Goal: Task Accomplishment & Management: Manage account settings

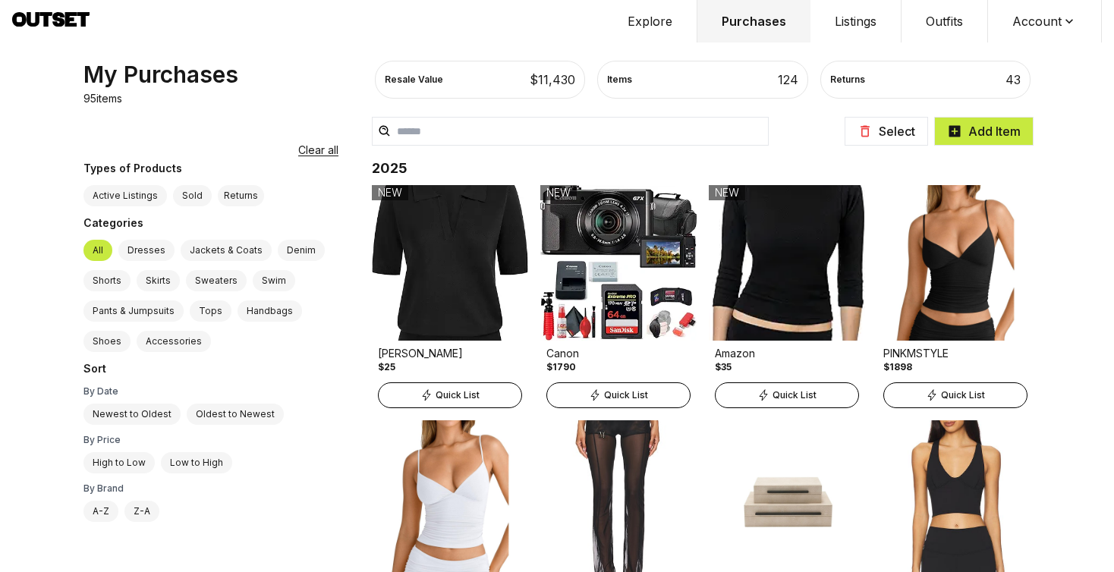
click at [882, 132] on button "Select" at bounding box center [887, 131] width 84 height 29
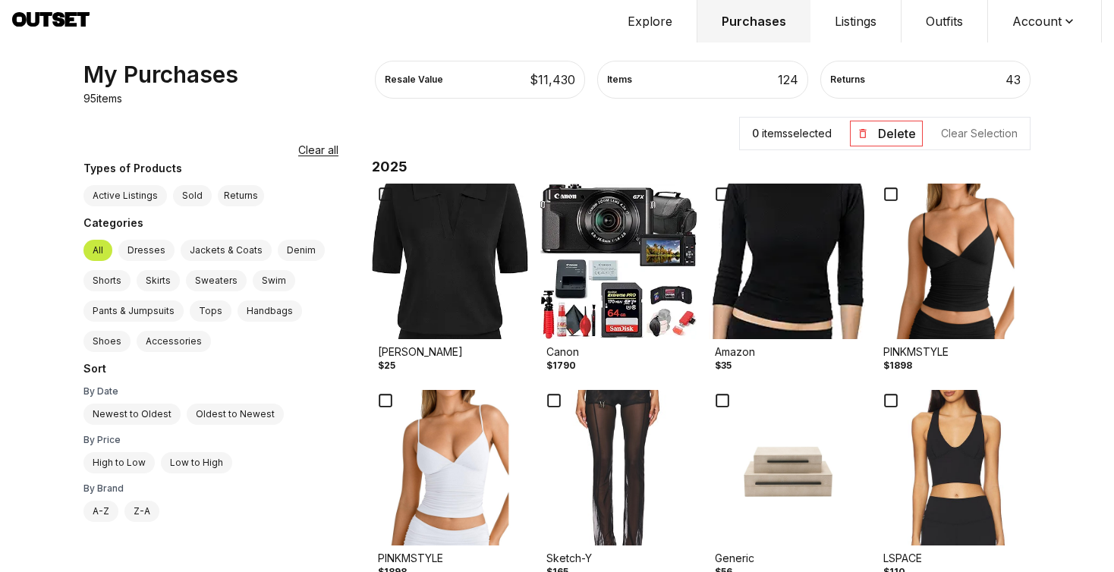
click at [574, 284] on img at bounding box center [618, 262] width 156 height 156
click at [430, 288] on img at bounding box center [450, 262] width 156 height 156
click at [540, 214] on img at bounding box center [618, 262] width 156 height 156
click at [884, 135] on button "Delete" at bounding box center [886, 134] width 73 height 26
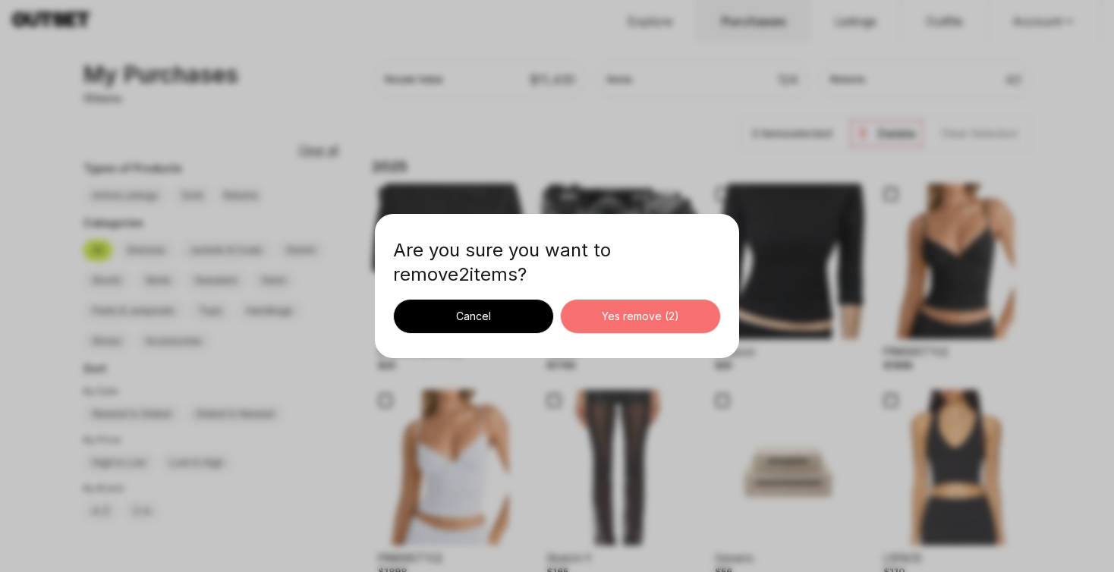
click at [656, 320] on div "Yes remove ( 2 )" at bounding box center [640, 316] width 135 height 15
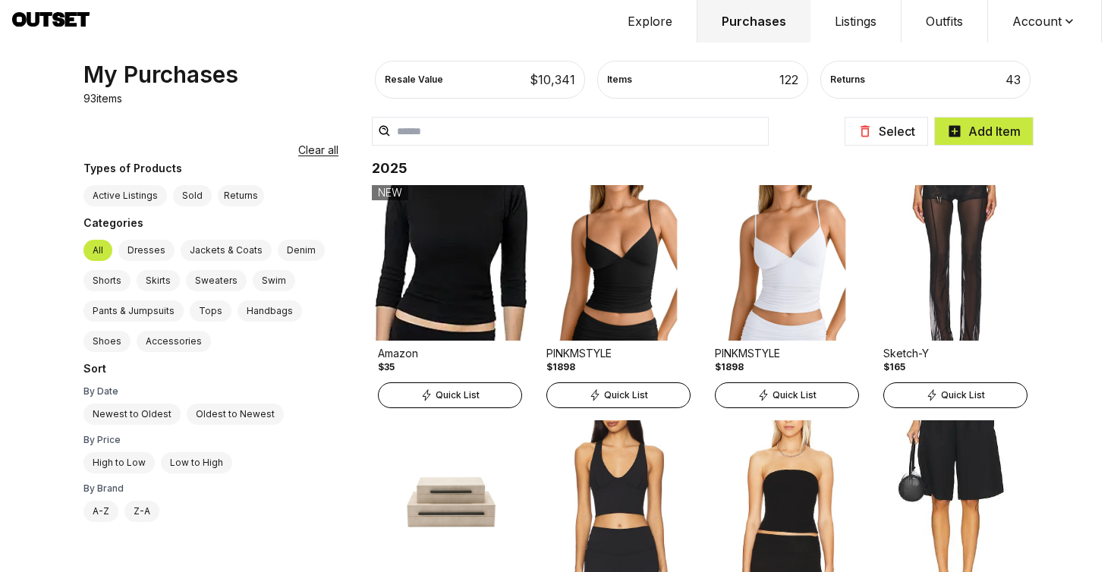
click at [887, 131] on button "Select" at bounding box center [887, 131] width 84 height 29
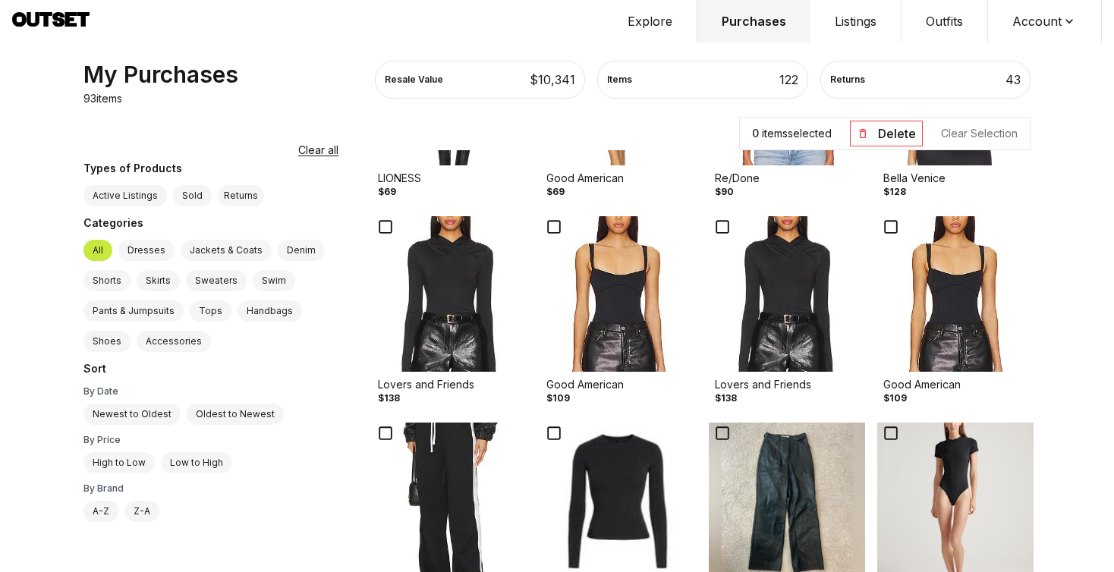
scroll to position [605, 0]
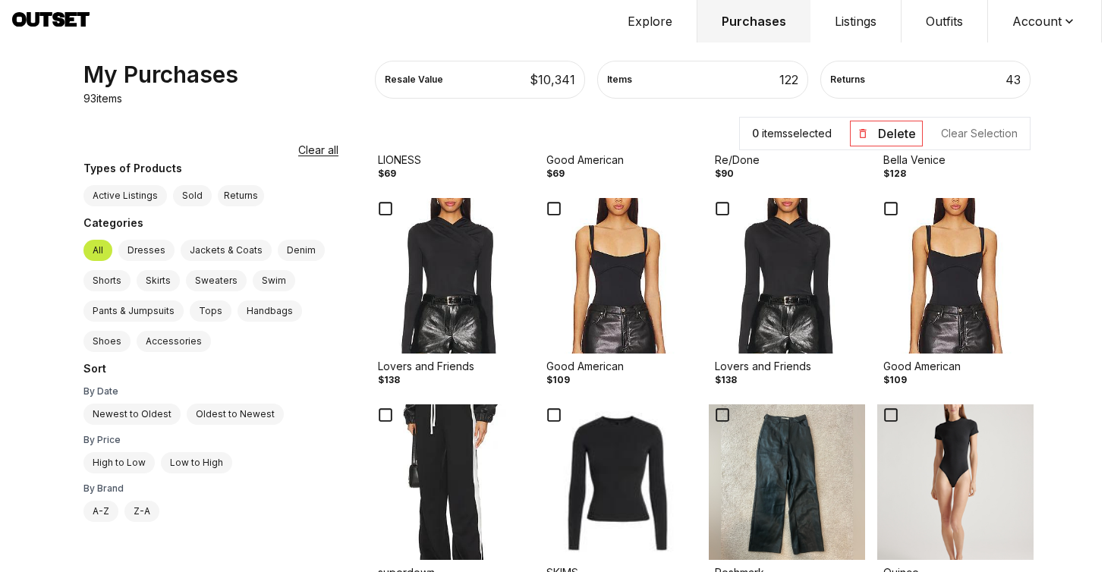
click at [418, 314] on img at bounding box center [450, 276] width 156 height 156
click at [582, 300] on img at bounding box center [618, 276] width 156 height 156
click at [884, 130] on button "Delete" at bounding box center [886, 134] width 73 height 26
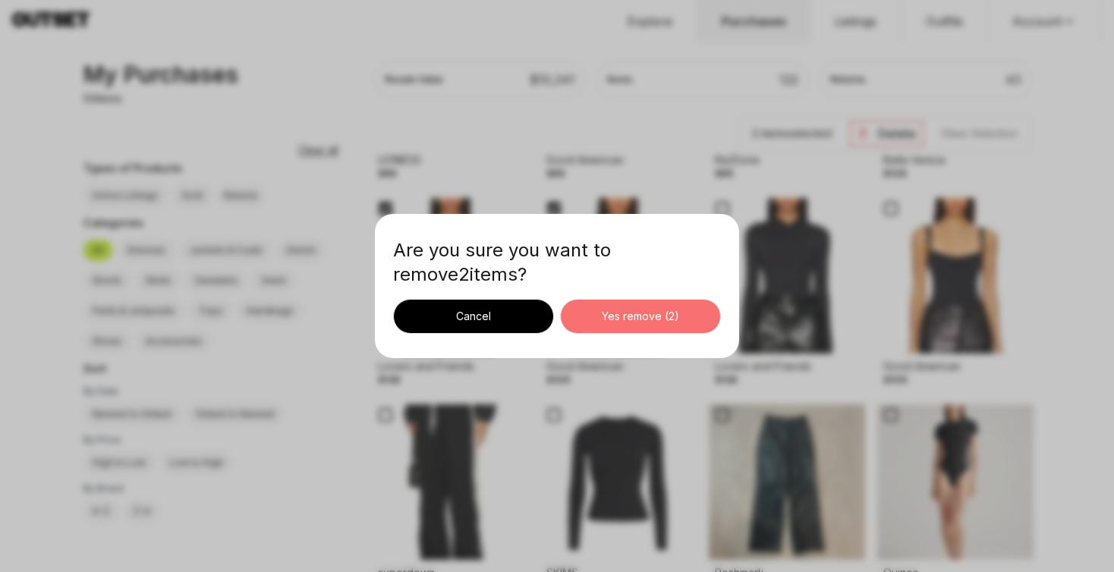
click at [656, 310] on div "Yes remove ( 2 )" at bounding box center [640, 316] width 135 height 15
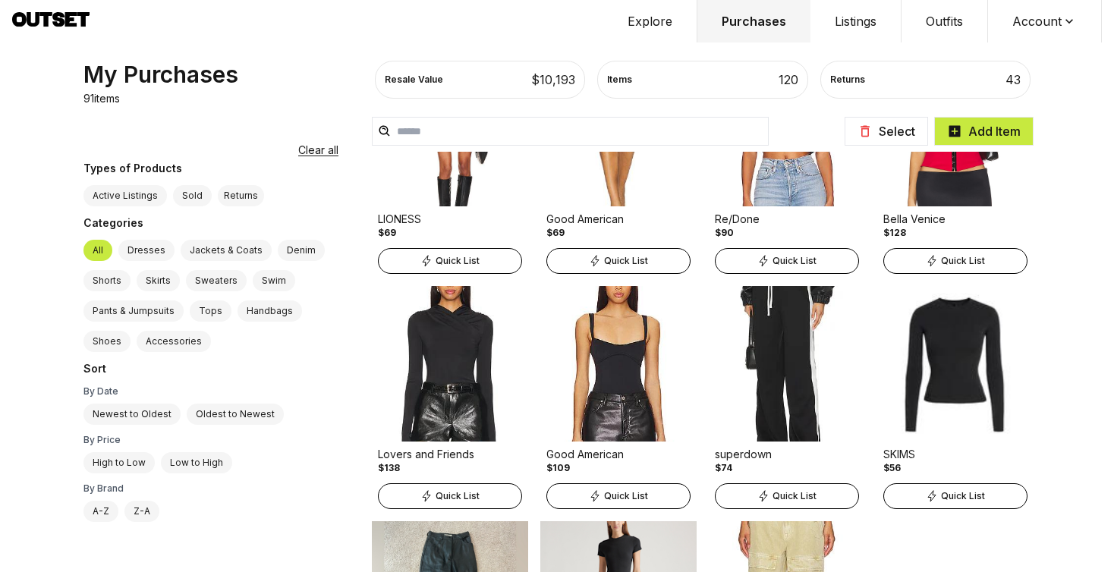
click at [884, 131] on button "Select" at bounding box center [887, 131] width 84 height 29
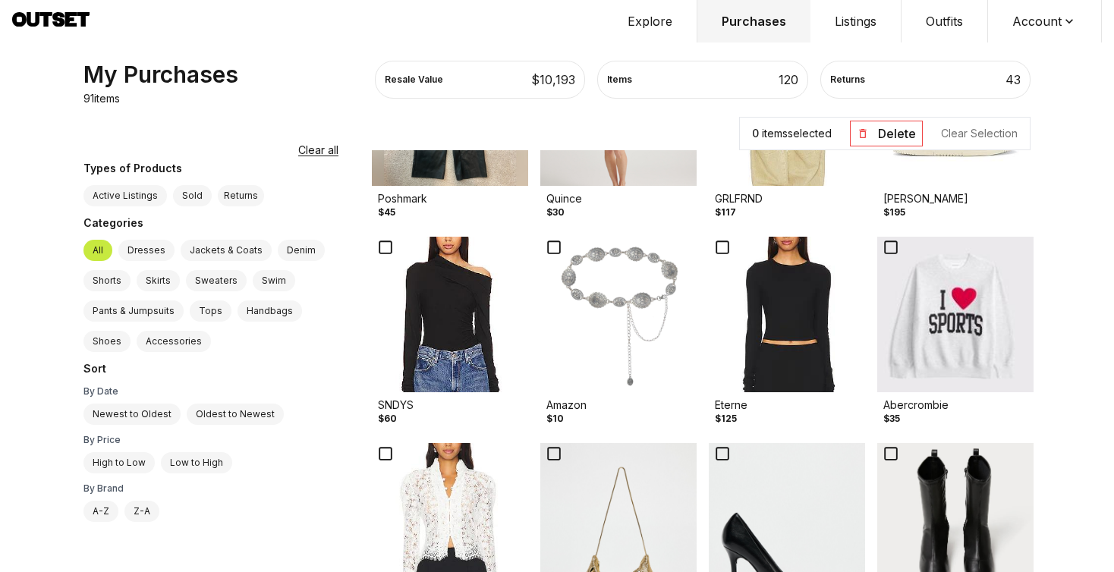
scroll to position [1025, 0]
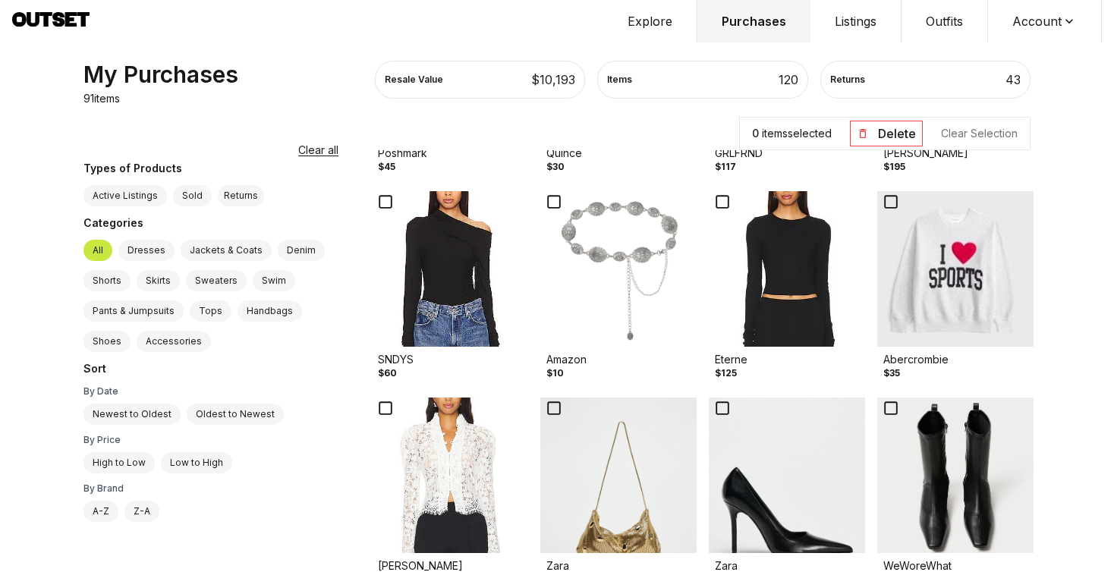
click at [886, 285] on img at bounding box center [956, 269] width 156 height 156
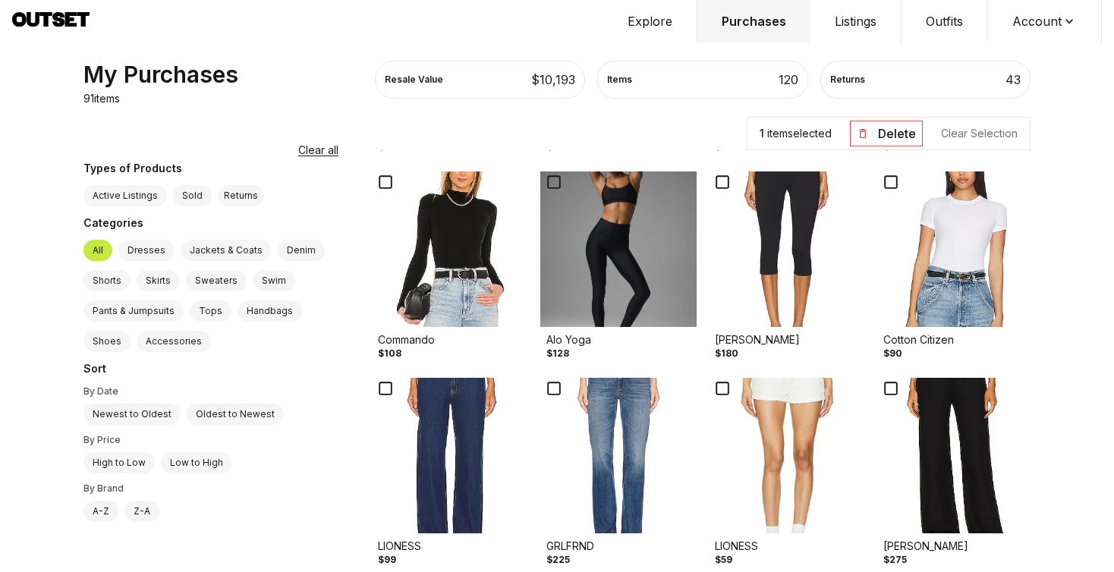
scroll to position [1466, 0]
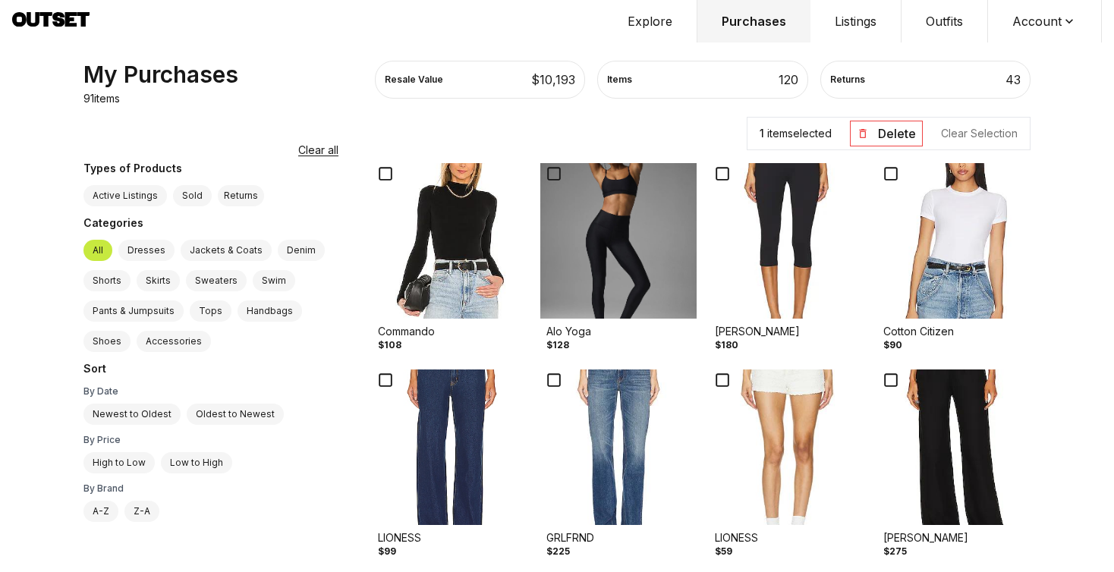
click at [925, 254] on img at bounding box center [956, 241] width 156 height 156
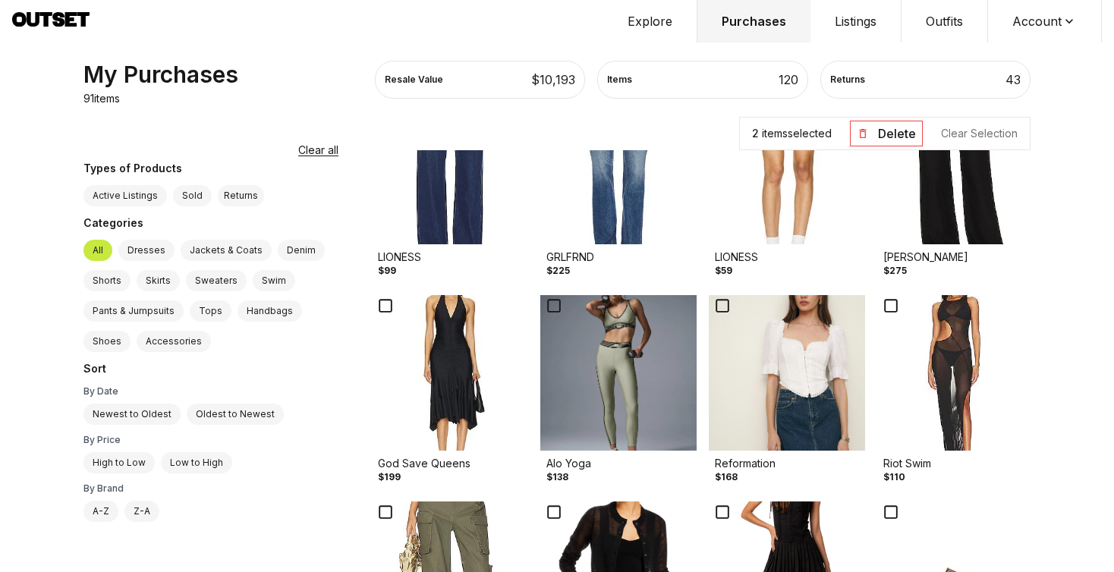
scroll to position [1748, 0]
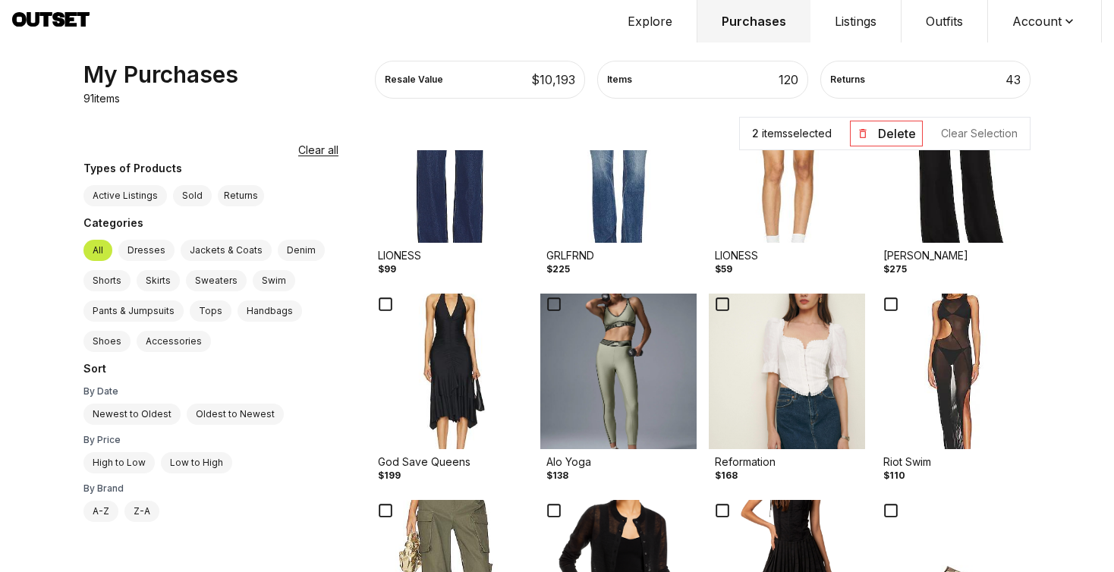
click at [762, 380] on img at bounding box center [787, 372] width 156 height 156
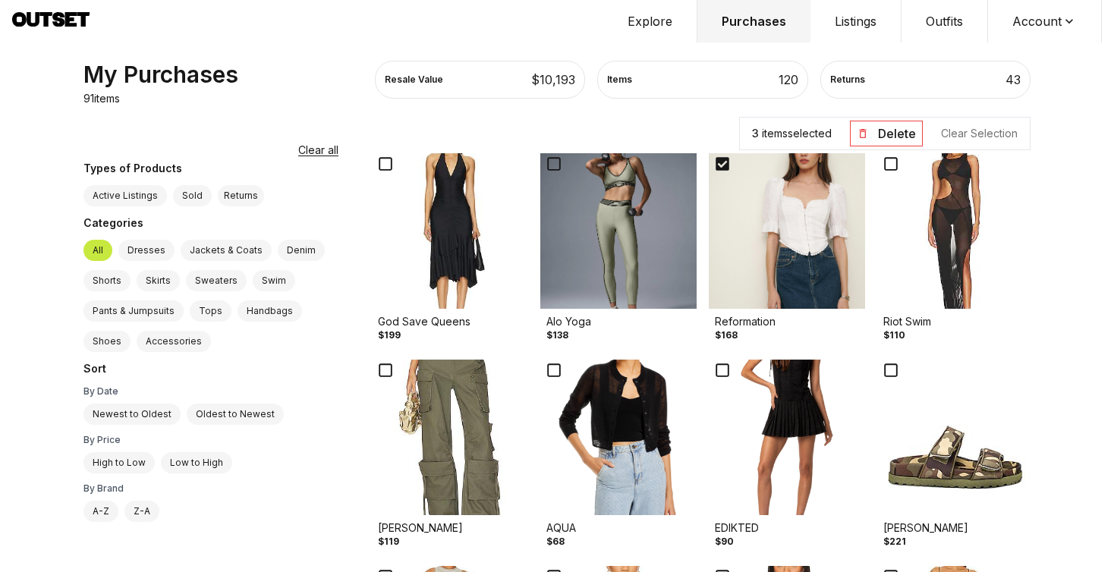
scroll to position [1908, 0]
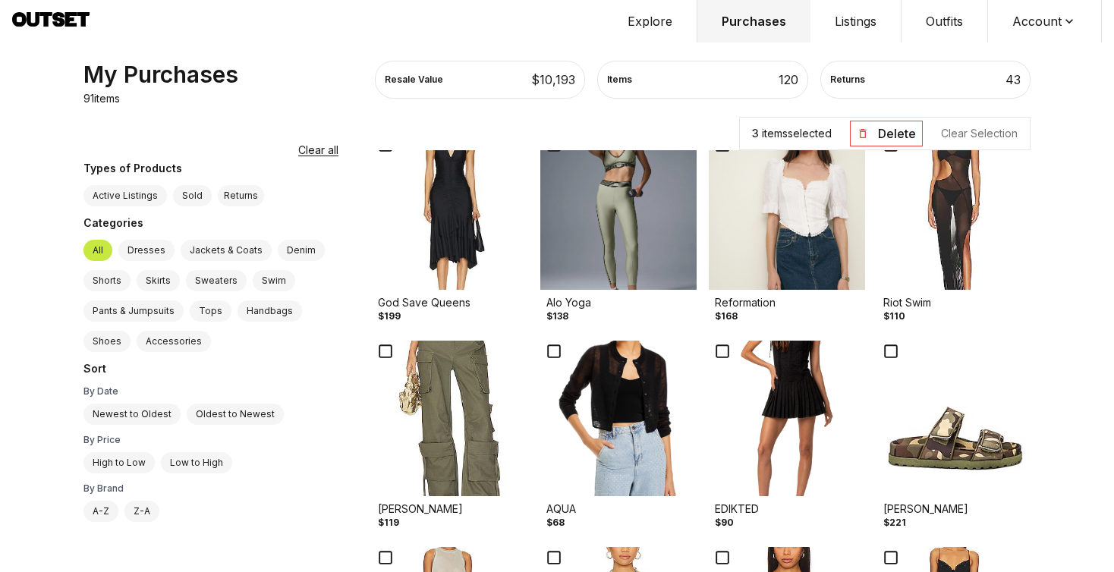
click at [764, 408] on img at bounding box center [787, 419] width 156 height 156
click at [377, 453] on img at bounding box center [450, 419] width 156 height 156
click at [894, 128] on button "Delete" at bounding box center [886, 134] width 73 height 26
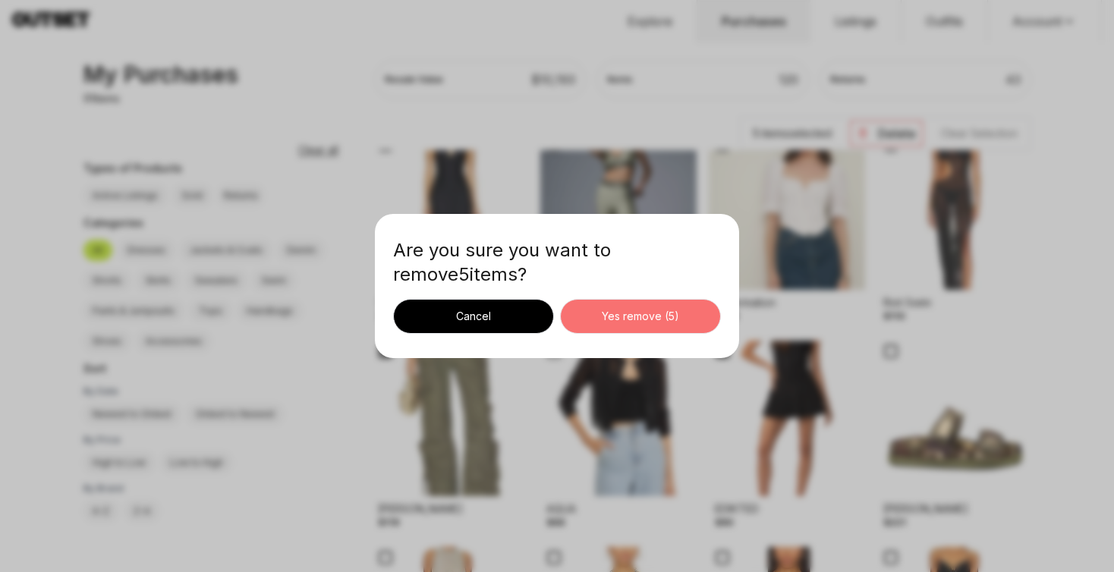
click at [653, 309] on div "Yes remove ( 5 )" at bounding box center [640, 316] width 135 height 15
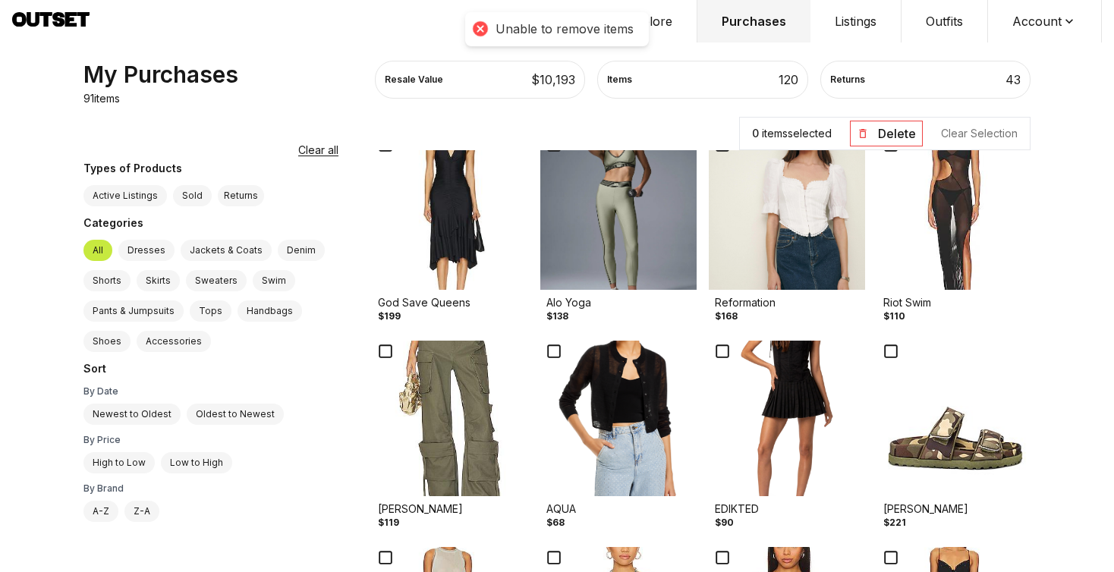
click at [770, 402] on img at bounding box center [787, 419] width 156 height 156
click at [451, 427] on img at bounding box center [450, 419] width 156 height 156
click at [899, 133] on button "Delete" at bounding box center [886, 134] width 73 height 26
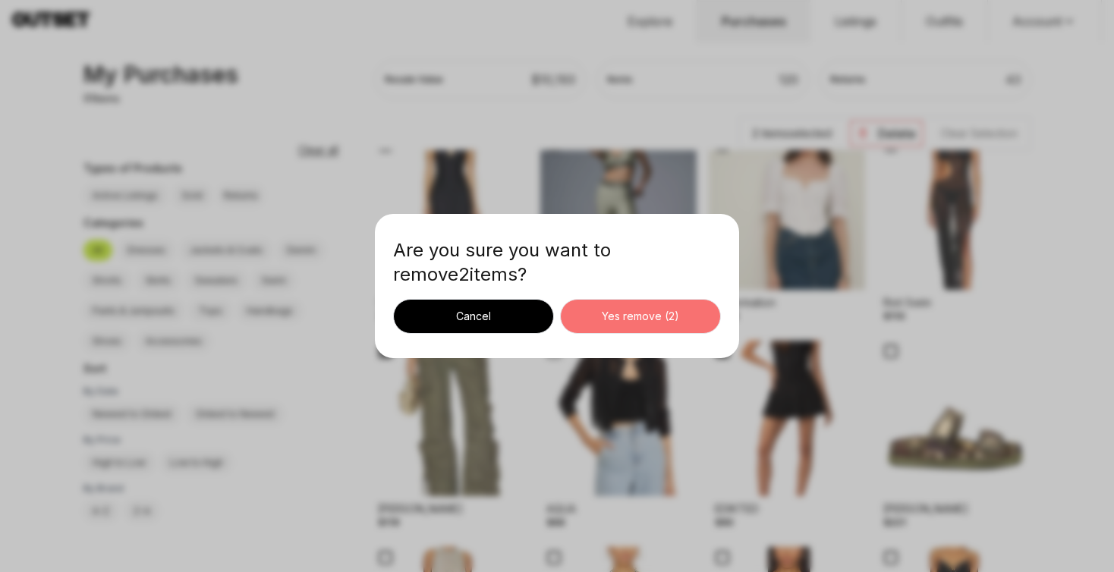
click at [673, 318] on div "Yes remove ( 2 )" at bounding box center [640, 316] width 135 height 15
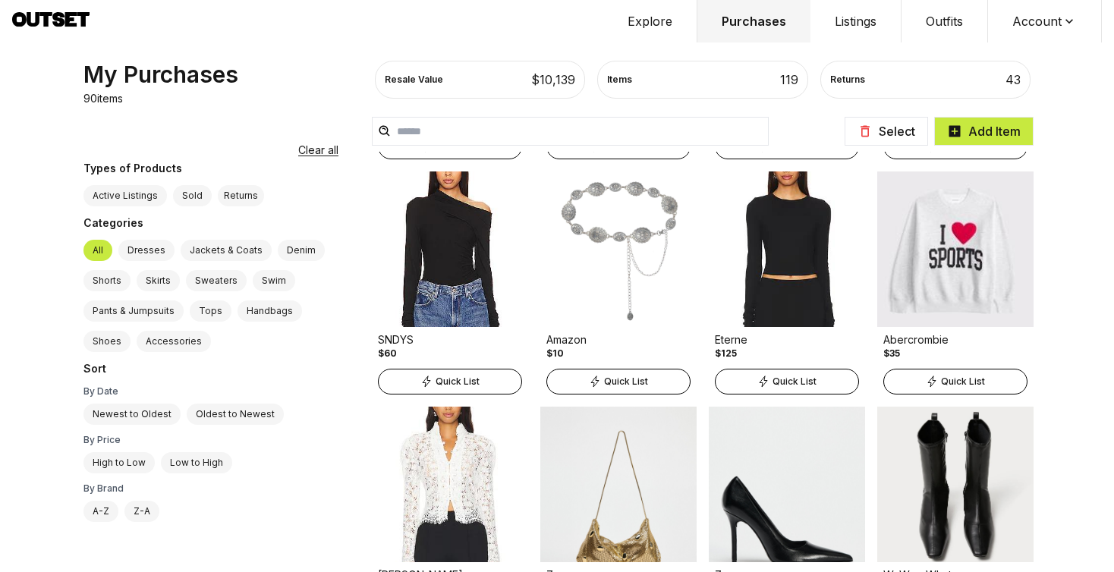
scroll to position [1199, 0]
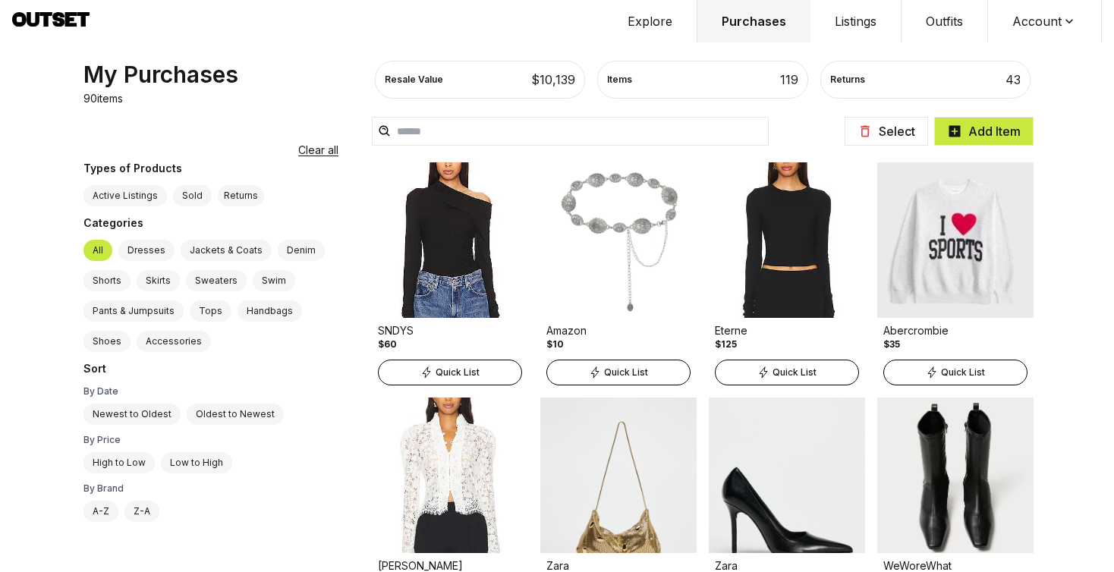
click at [892, 132] on button "Select" at bounding box center [887, 131] width 84 height 29
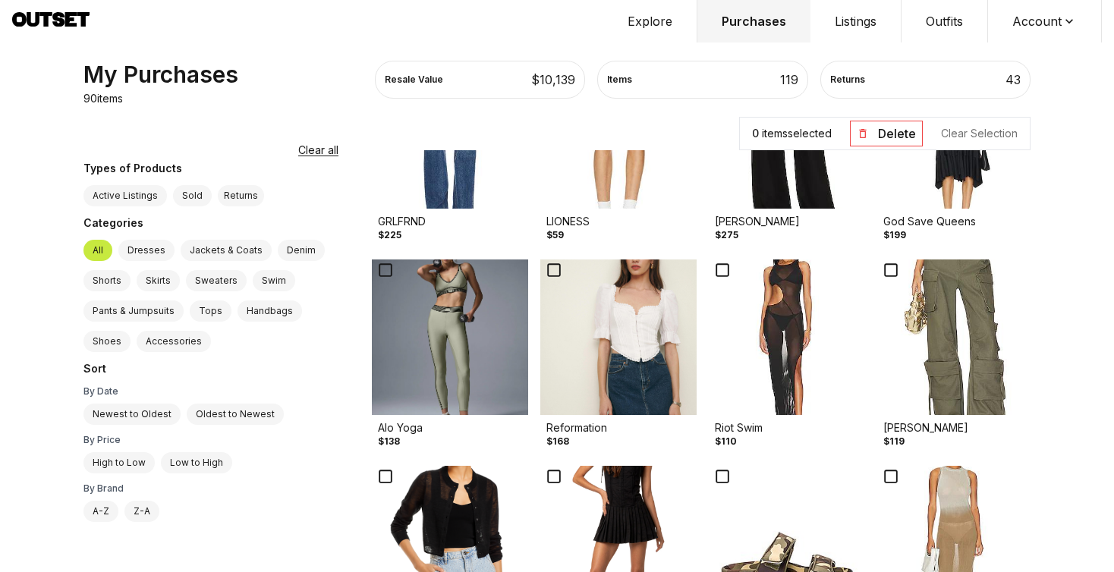
scroll to position [1860, 0]
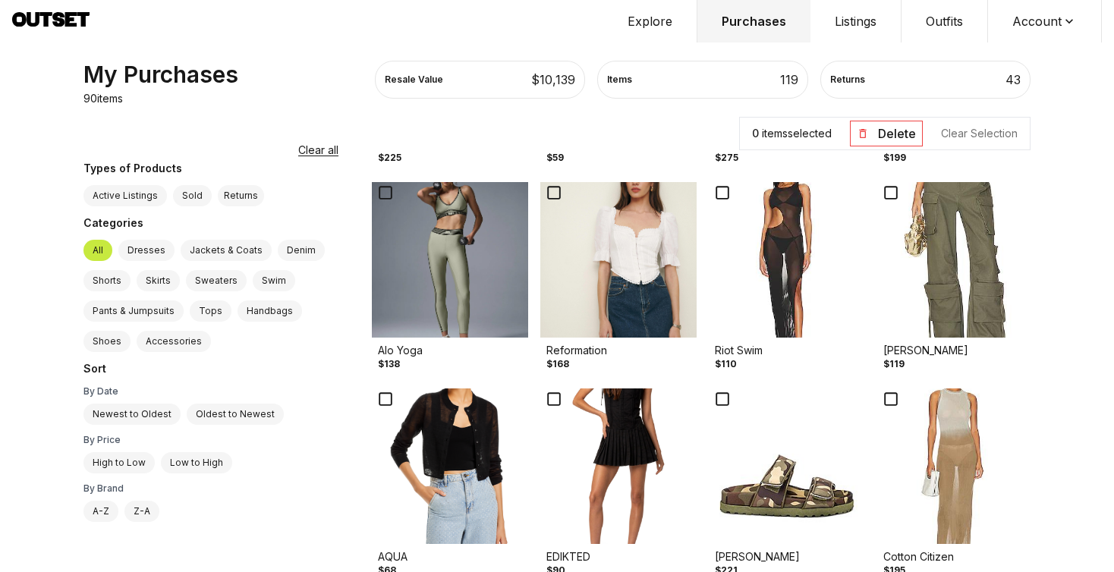
click at [932, 269] on img at bounding box center [956, 260] width 156 height 156
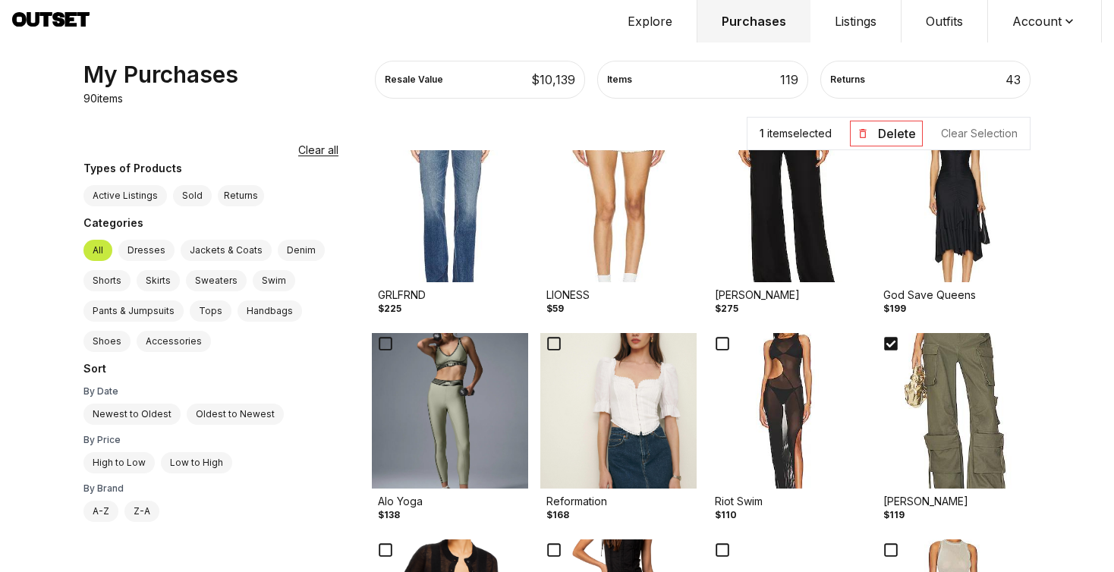
scroll to position [1680, 0]
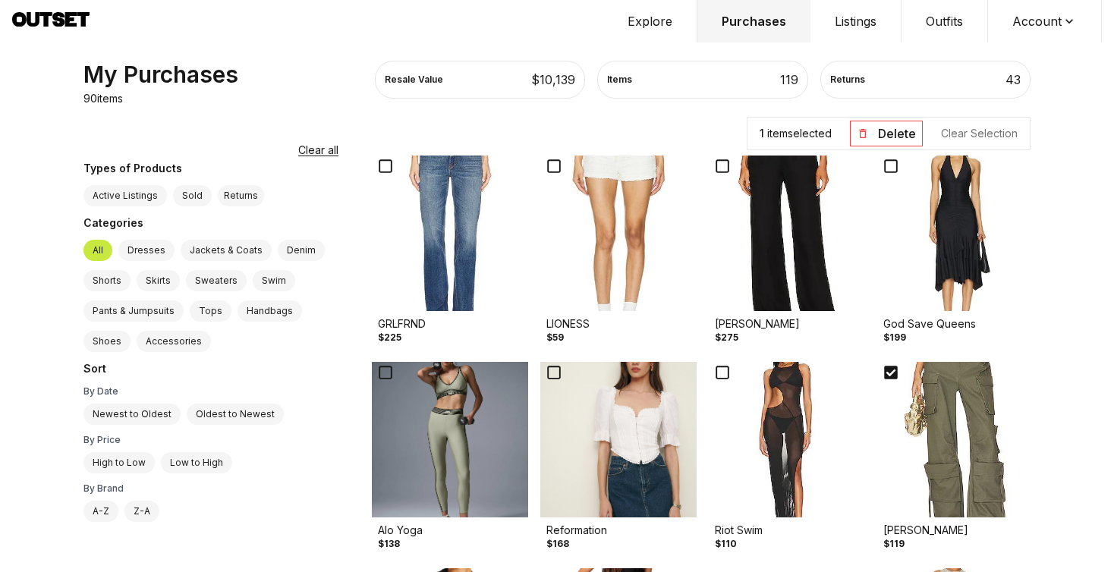
click at [607, 450] on img at bounding box center [618, 440] width 156 height 156
click at [893, 128] on button "Delete" at bounding box center [886, 134] width 73 height 26
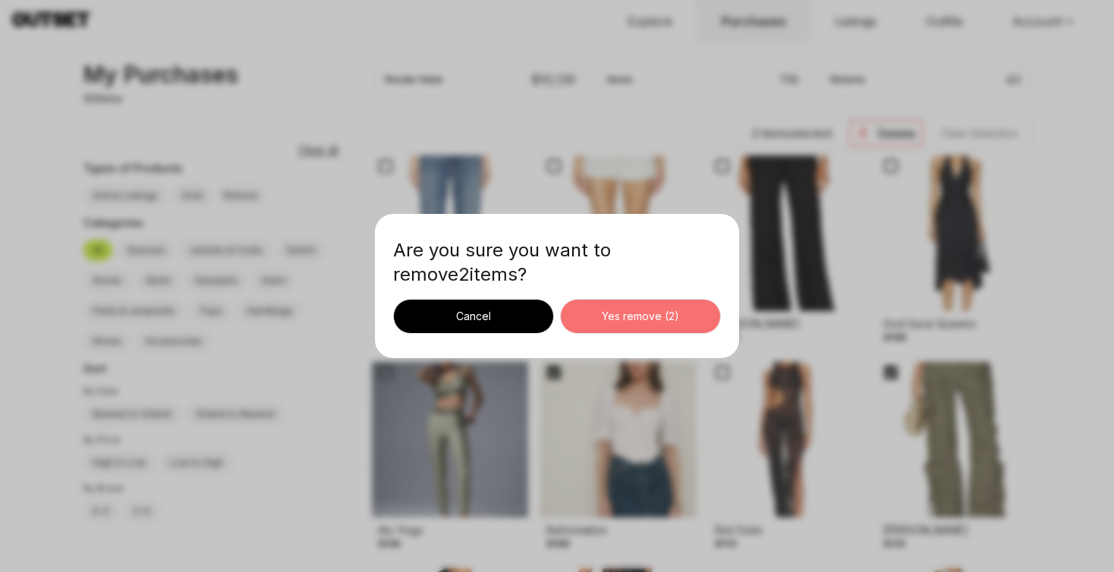
click at [657, 316] on div "Yes remove ( 2 )" at bounding box center [640, 316] width 135 height 15
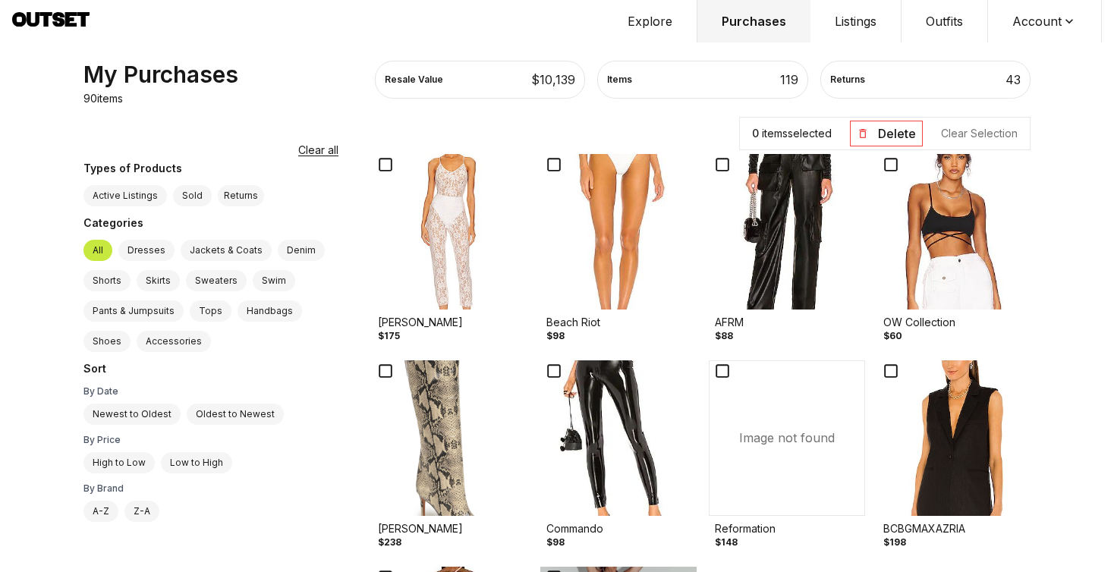
scroll to position [4100, 0]
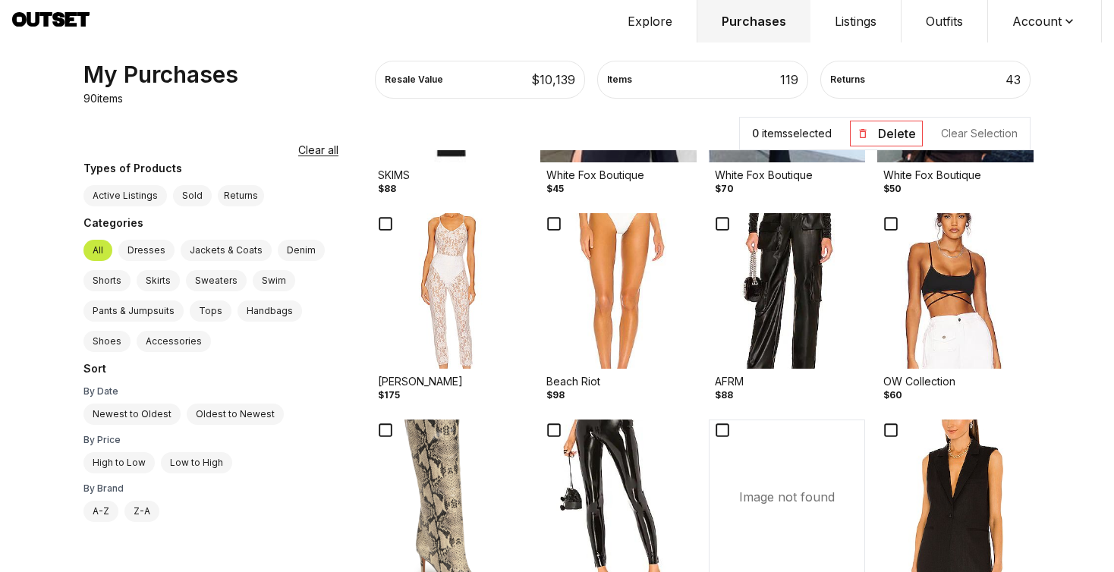
click at [657, 14] on button "Explore" at bounding box center [651, 21] width 94 height 43
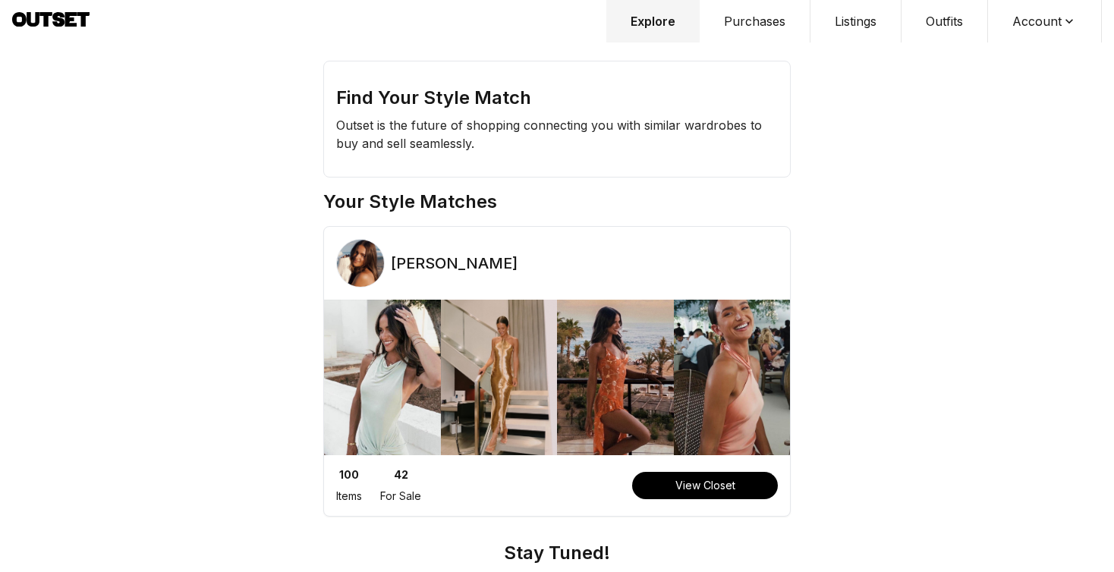
click at [748, 25] on button "Purchases" at bounding box center [755, 21] width 111 height 43
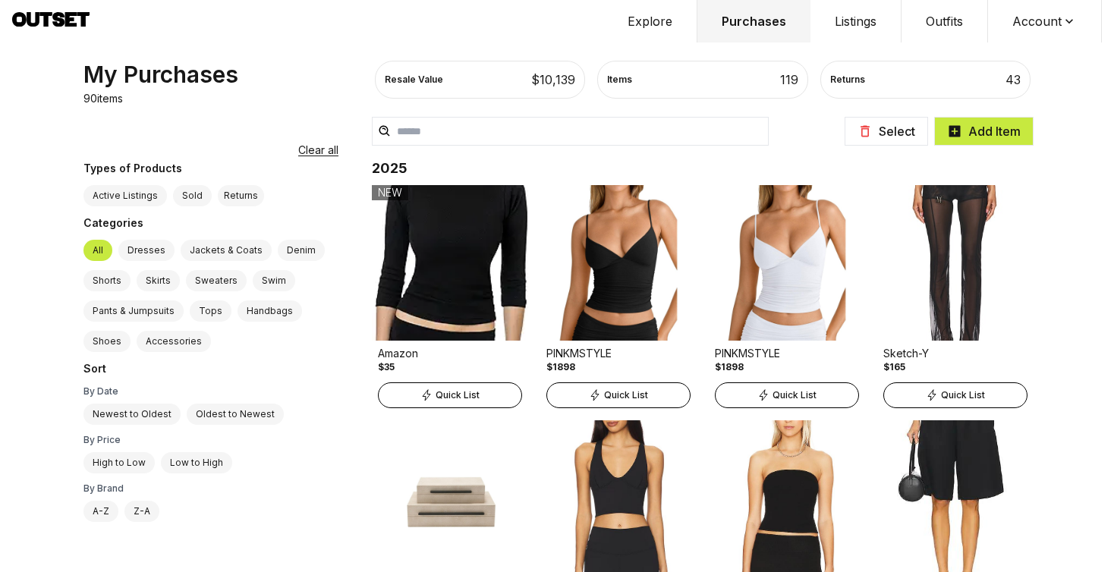
click at [559, 134] on input "text" at bounding box center [570, 131] width 397 height 29
click at [531, 79] on div "$ 10,139" at bounding box center [553, 80] width 44 height 18
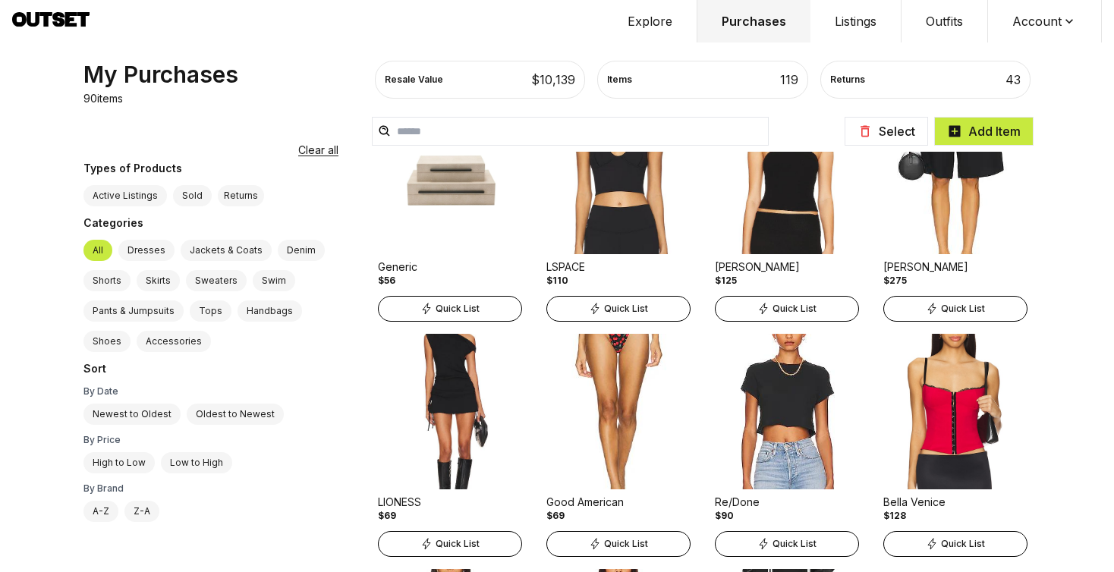
click at [841, 28] on button "Listings" at bounding box center [856, 21] width 91 height 43
